Goal: Transaction & Acquisition: Download file/media

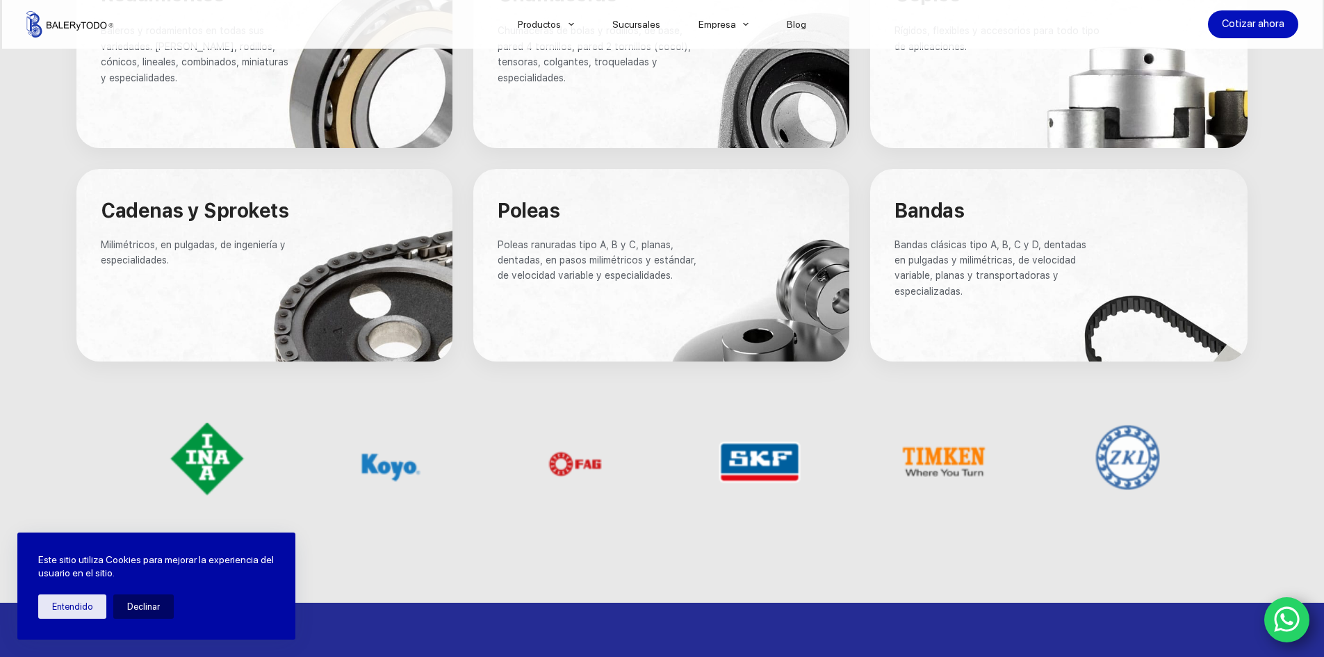
scroll to position [903, 0]
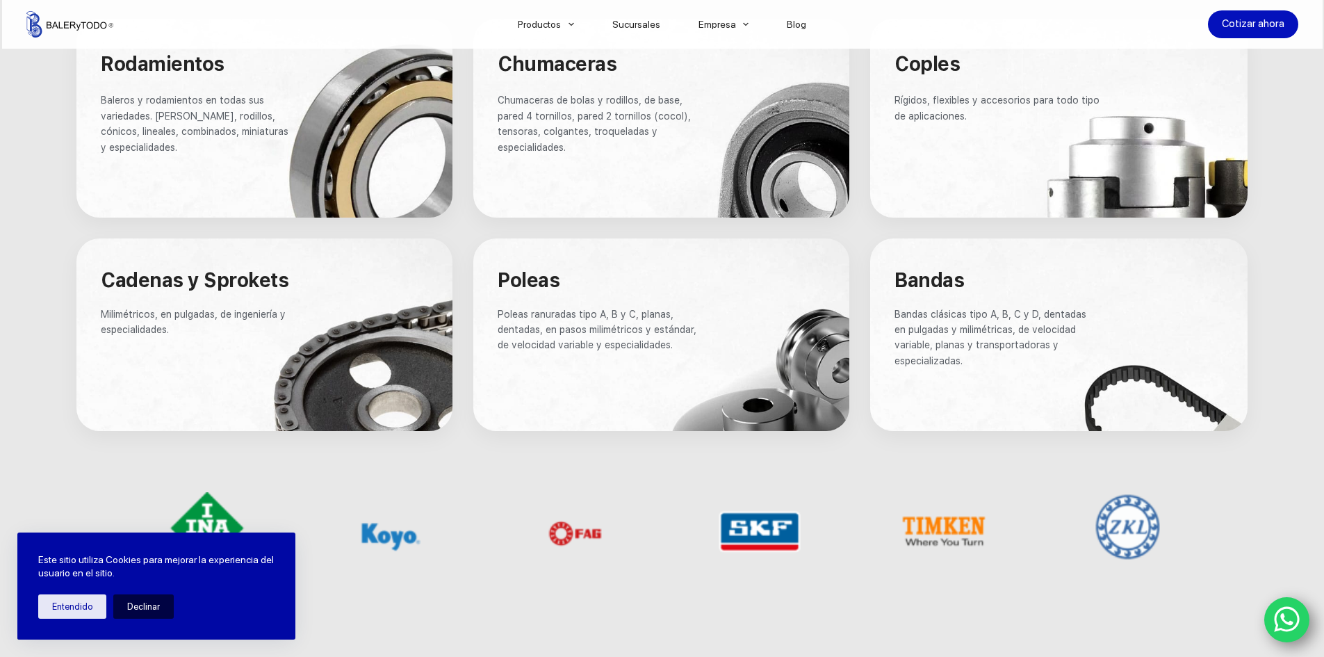
click at [138, 604] on button "Declinar" at bounding box center [143, 606] width 60 height 24
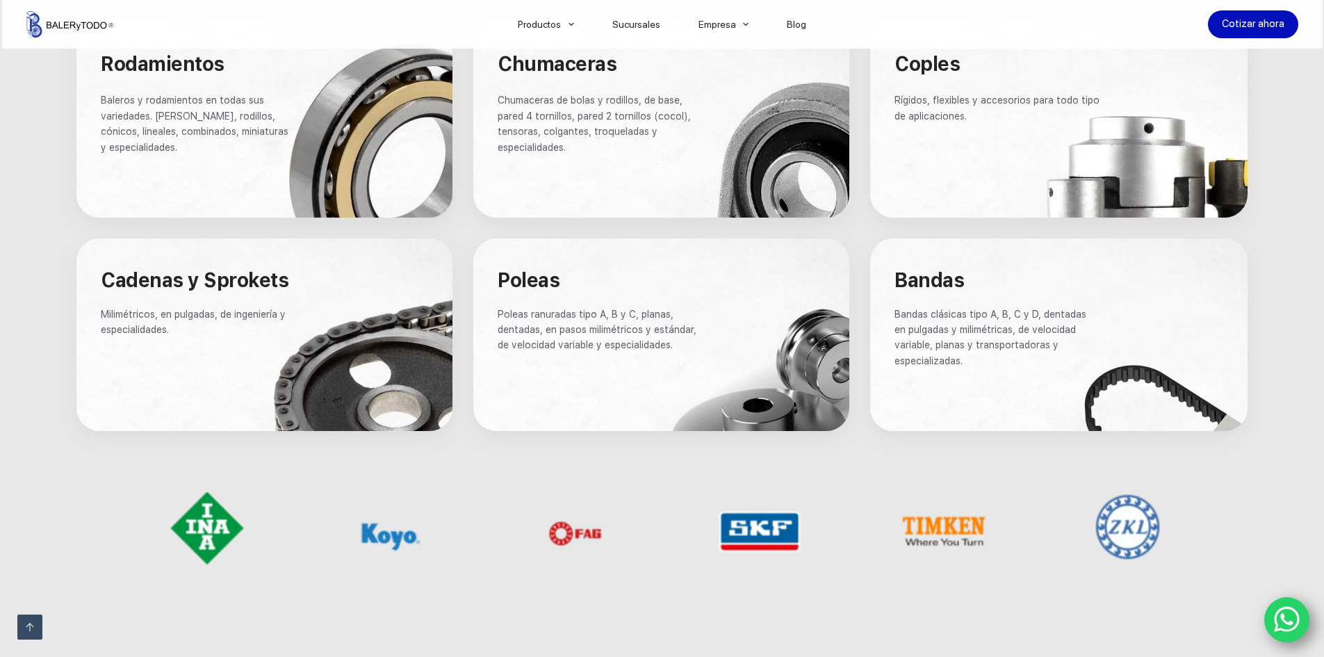
scroll to position [834, 0]
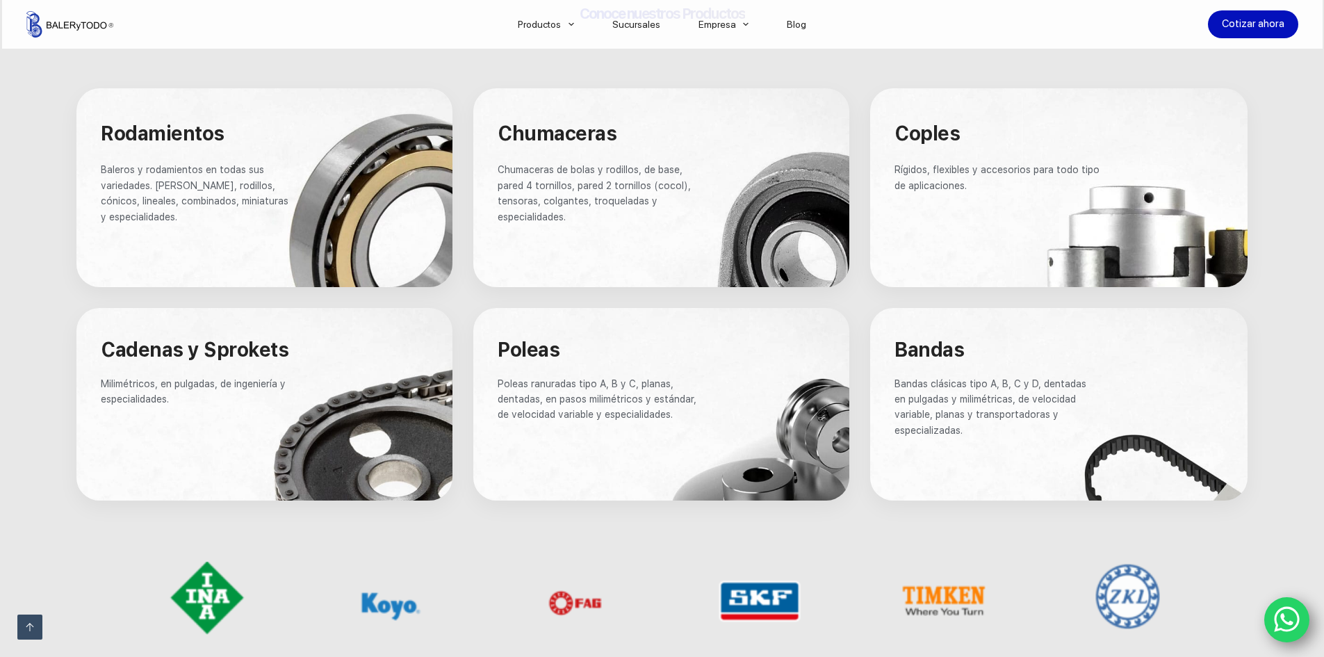
click at [402, 124] on div at bounding box center [264, 187] width 376 height 199
click at [202, 181] on span "Baleros y rodamientos en todas sus variedades. [PERSON_NAME], rodillos, cónicos…" at bounding box center [196, 193] width 190 height 58
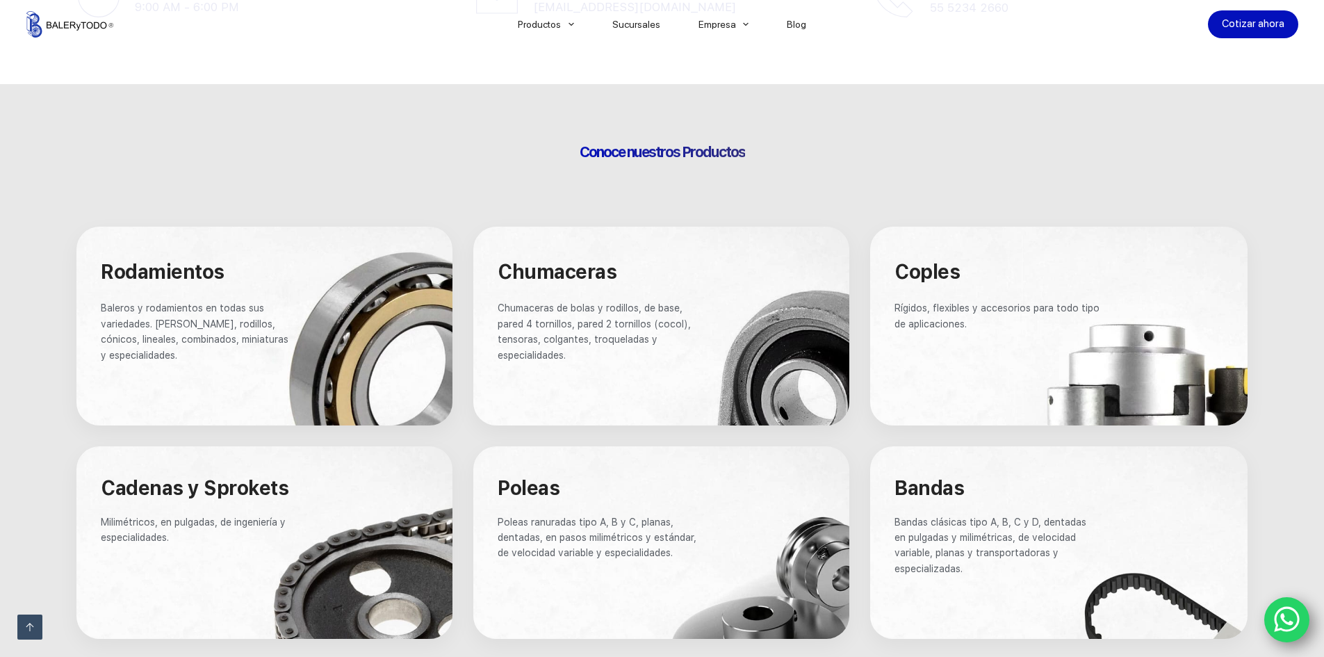
scroll to position [695, 0]
click at [719, 141] on div "Conoce nuestros Productos Rodamientos Baleros y rodamientos en todas sus varied…" at bounding box center [662, 482] width 1192 height 691
click at [1040, 375] on div at bounding box center [1058, 326] width 377 height 199
click at [530, 65] on link "Catalogos" at bounding box center [595, 65] width 195 height 32
click at [549, 68] on link "Catalogos" at bounding box center [595, 65] width 195 height 32
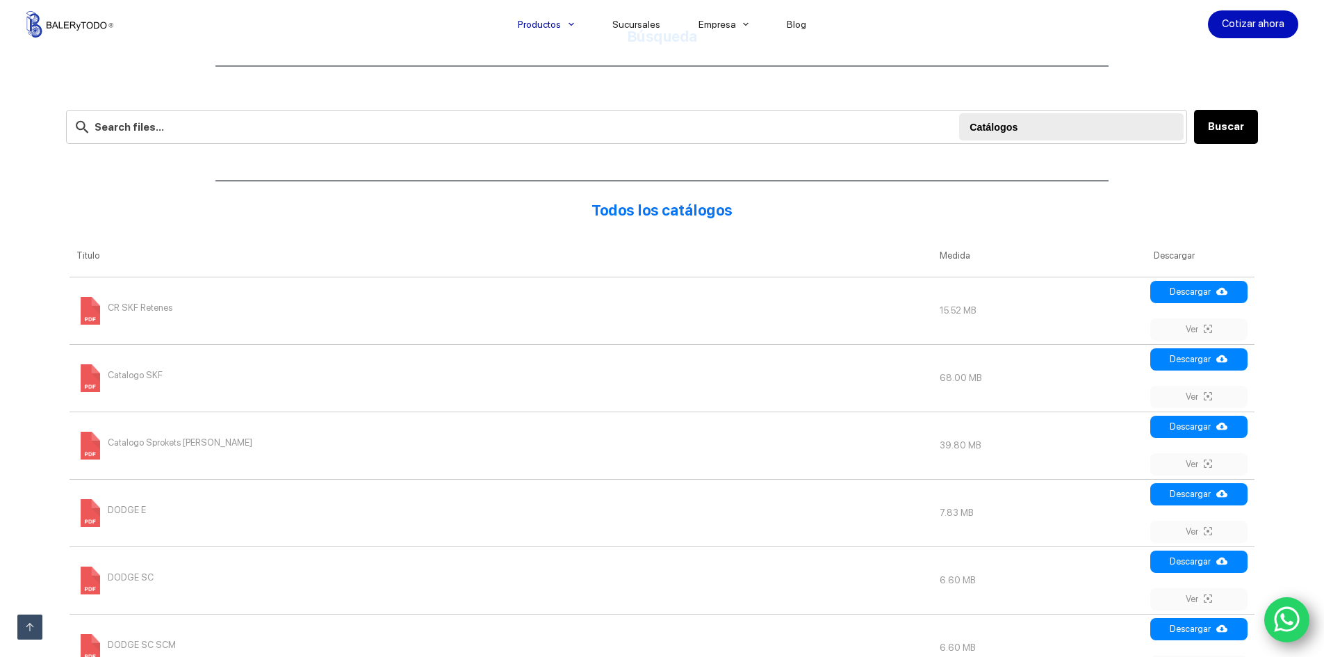
scroll to position [417, 0]
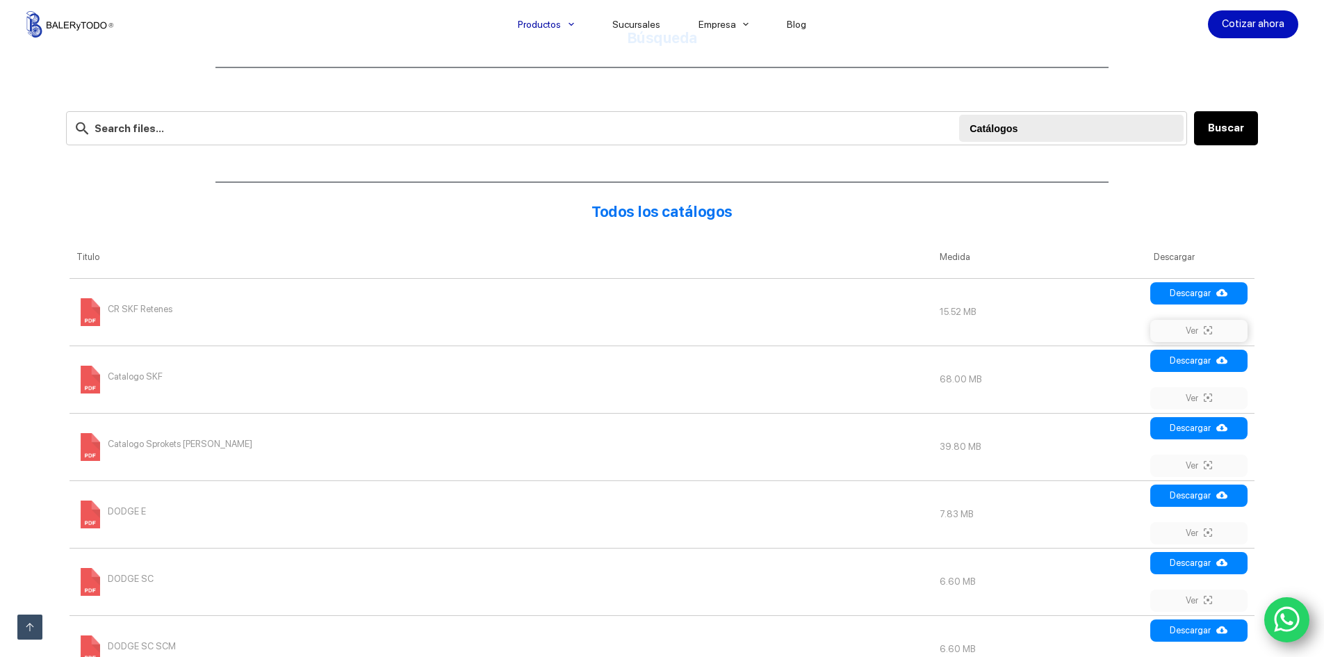
click at [1212, 329] on icon at bounding box center [1208, 330] width 8 height 11
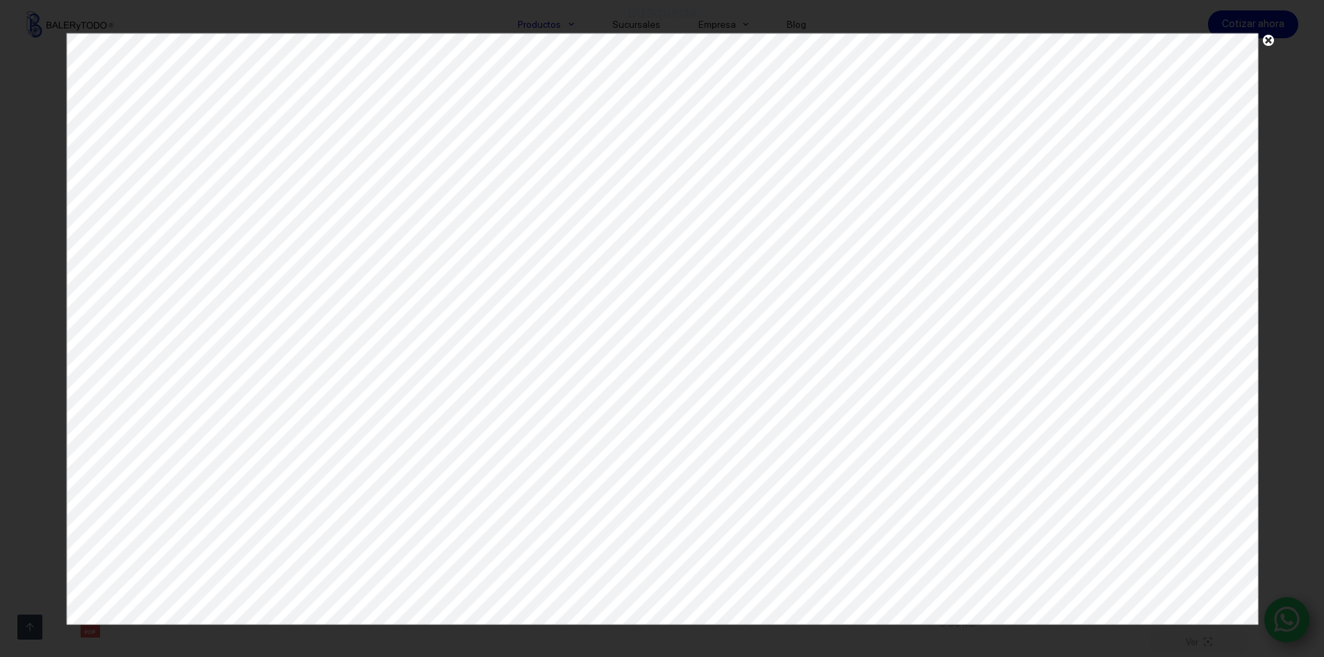
scroll to position [445, 0]
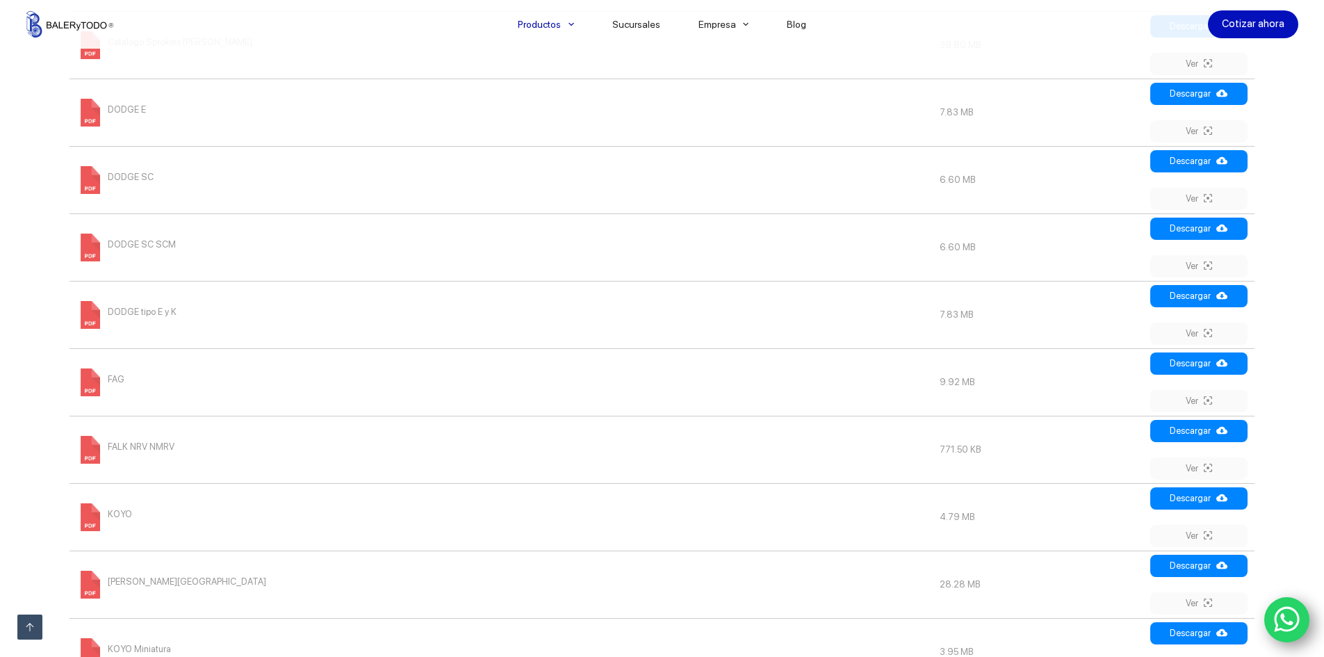
scroll to position [834, 0]
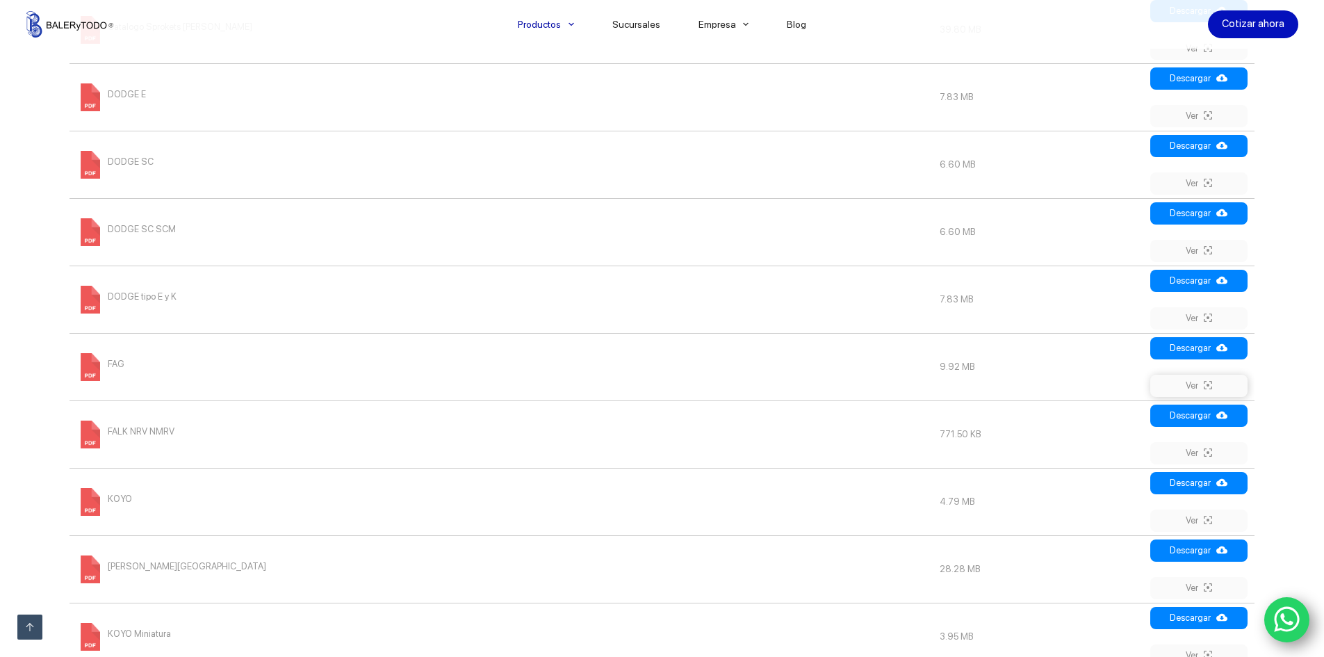
click at [1205, 375] on link "Ver" at bounding box center [1198, 386] width 97 height 22
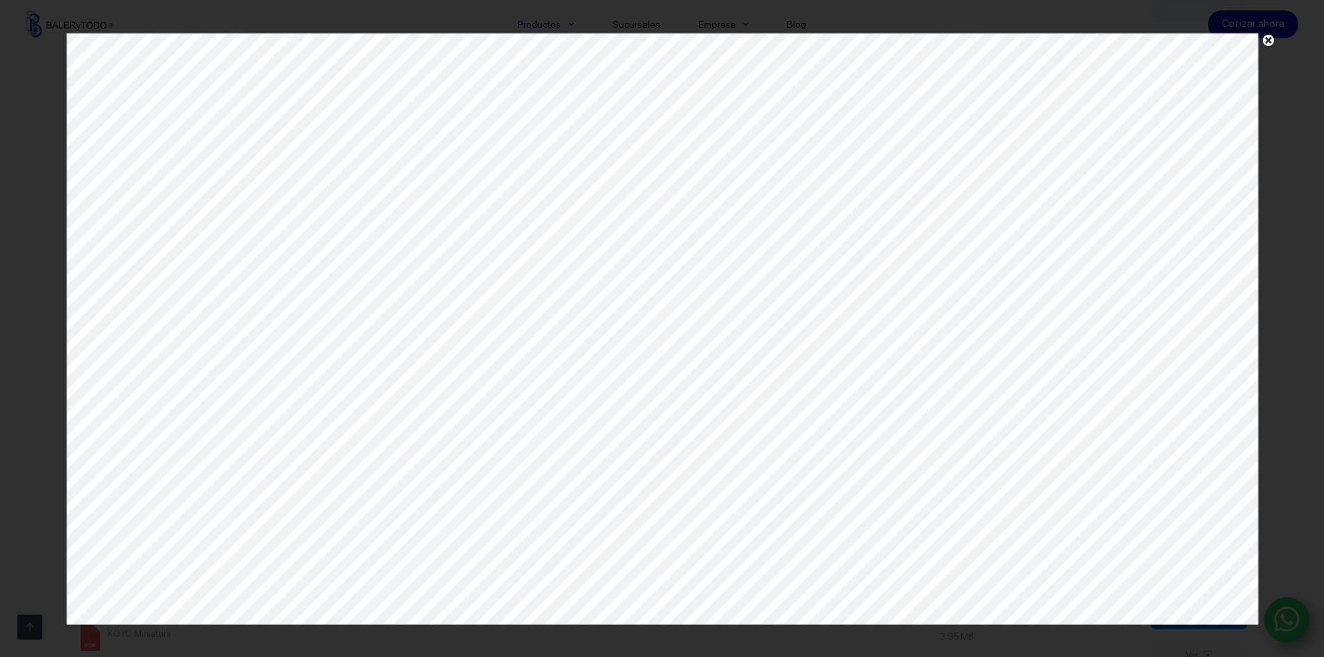
scroll to position [0, 0]
